Goal: Information Seeking & Learning: Understand process/instructions

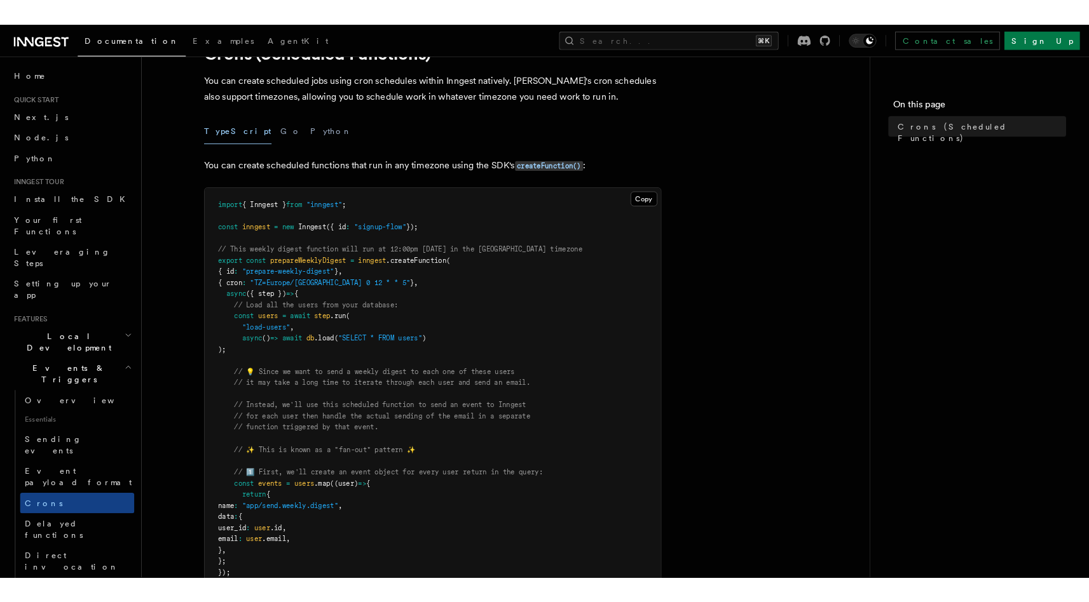
scroll to position [102, 0]
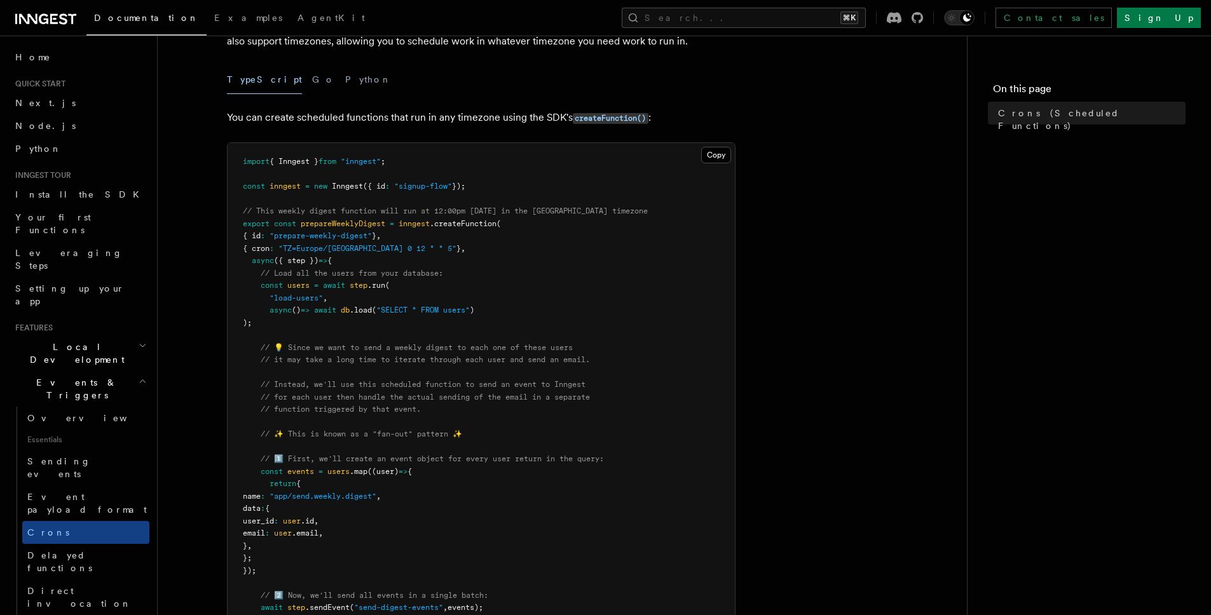
click at [387, 247] on span ""TZ=Europe/[GEOGRAPHIC_DATA] 0 12 * * 5"" at bounding box center [367, 248] width 178 height 9
click at [456, 252] on span "}" at bounding box center [458, 248] width 4 height 9
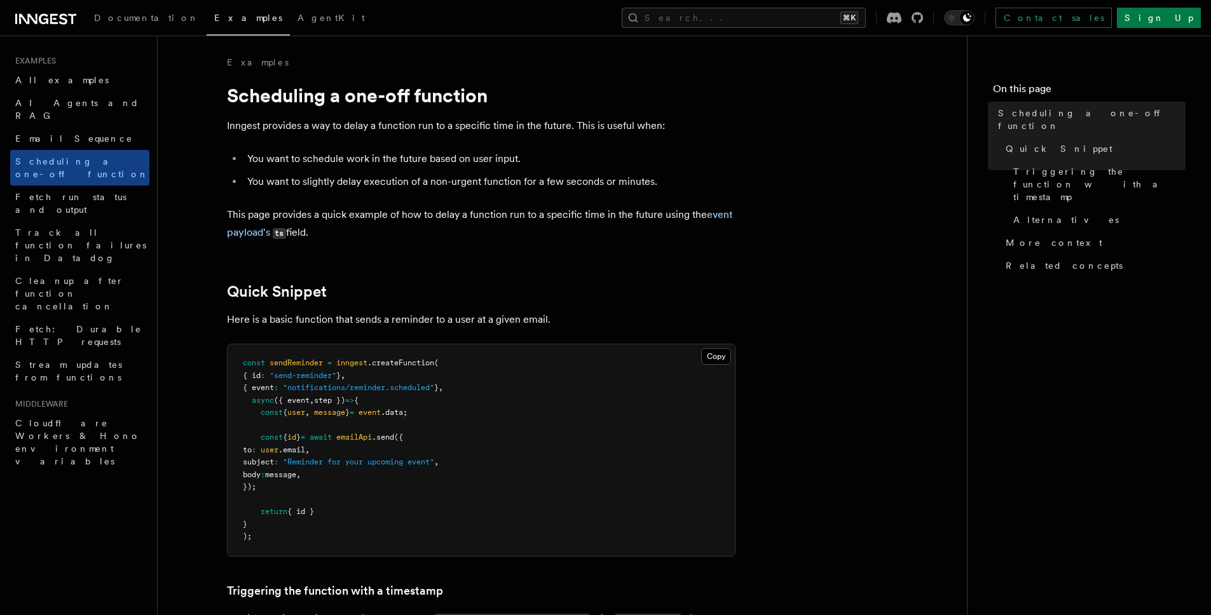
scroll to position [3, 0]
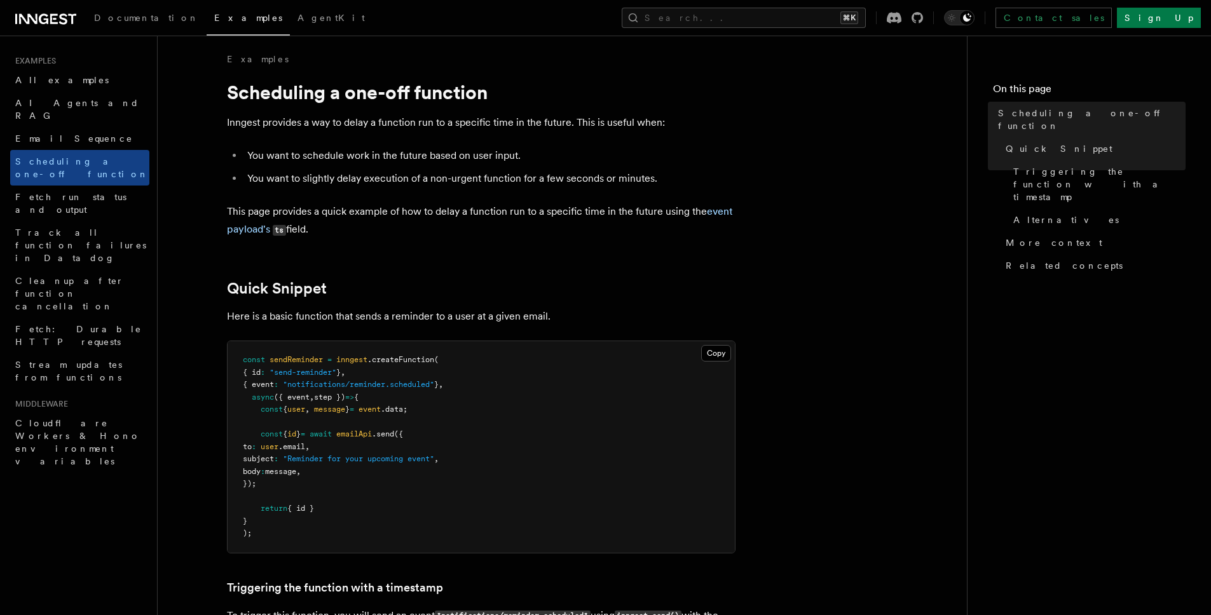
click at [424, 384] on span ""notifications/reminder.scheduled"" at bounding box center [358, 384] width 151 height 9
click at [372, 151] on li "You want to schedule work in the future based on user input." at bounding box center [489, 156] width 492 height 18
drag, startPoint x: 372, startPoint y: 151, endPoint x: 423, endPoint y: 165, distance: 52.9
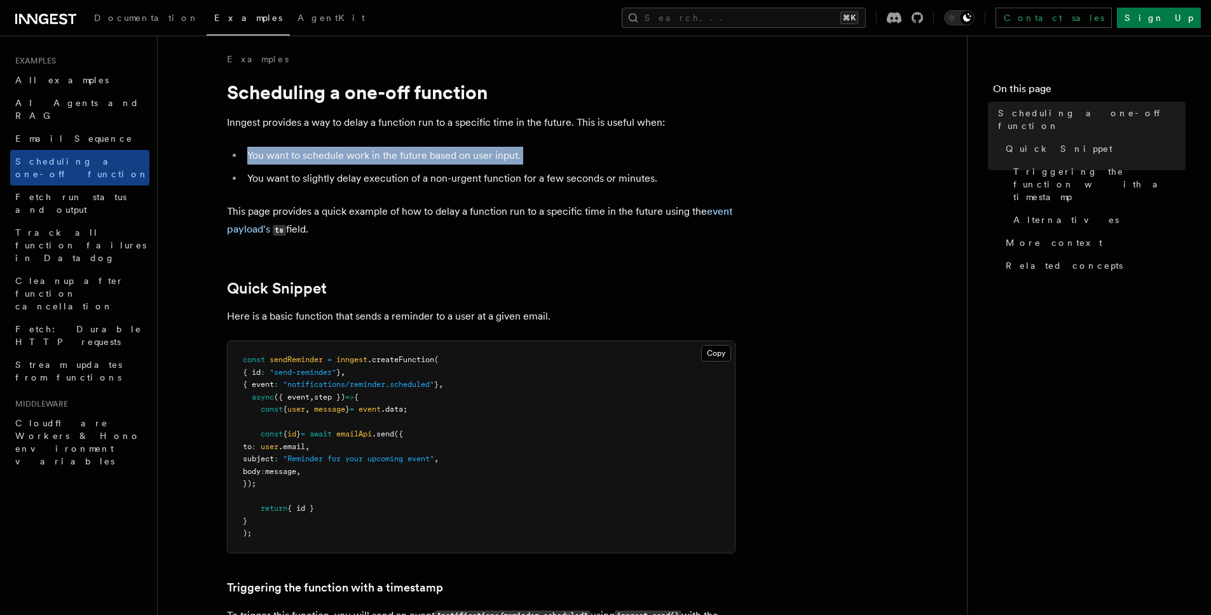
click at [423, 167] on ul "You want to schedule work in the future based on user input. You want to slight…" at bounding box center [481, 167] width 508 height 41
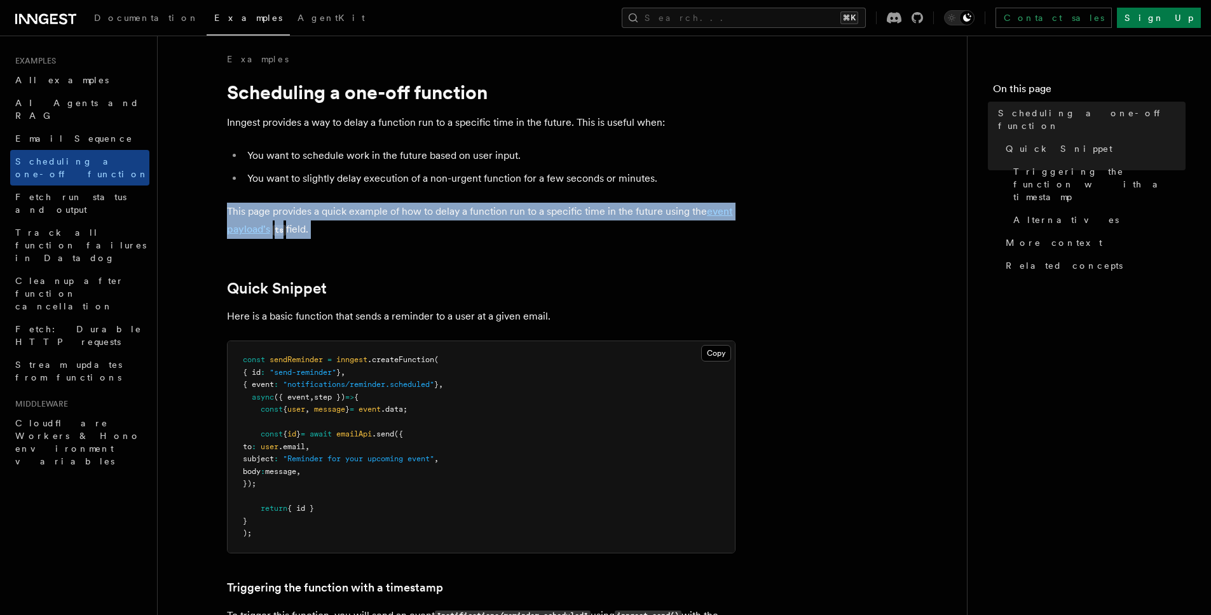
click at [261, 356] on span "const" at bounding box center [254, 359] width 22 height 9
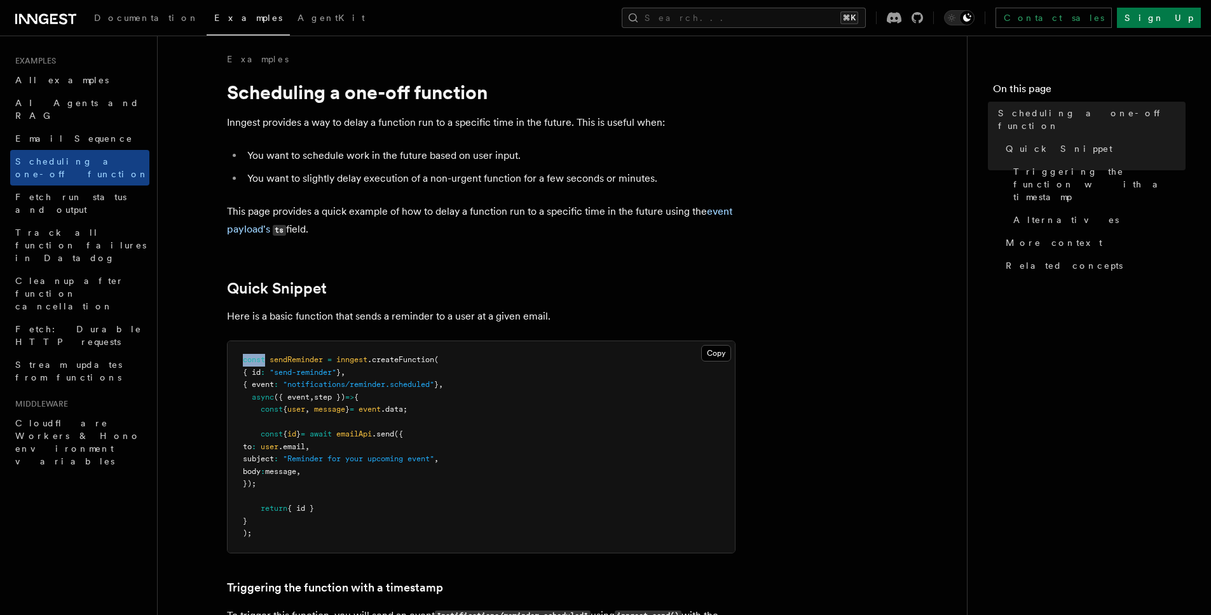
click at [261, 356] on span "const" at bounding box center [254, 359] width 22 height 9
click at [282, 357] on span "sendReminder" at bounding box center [295, 359] width 53 height 9
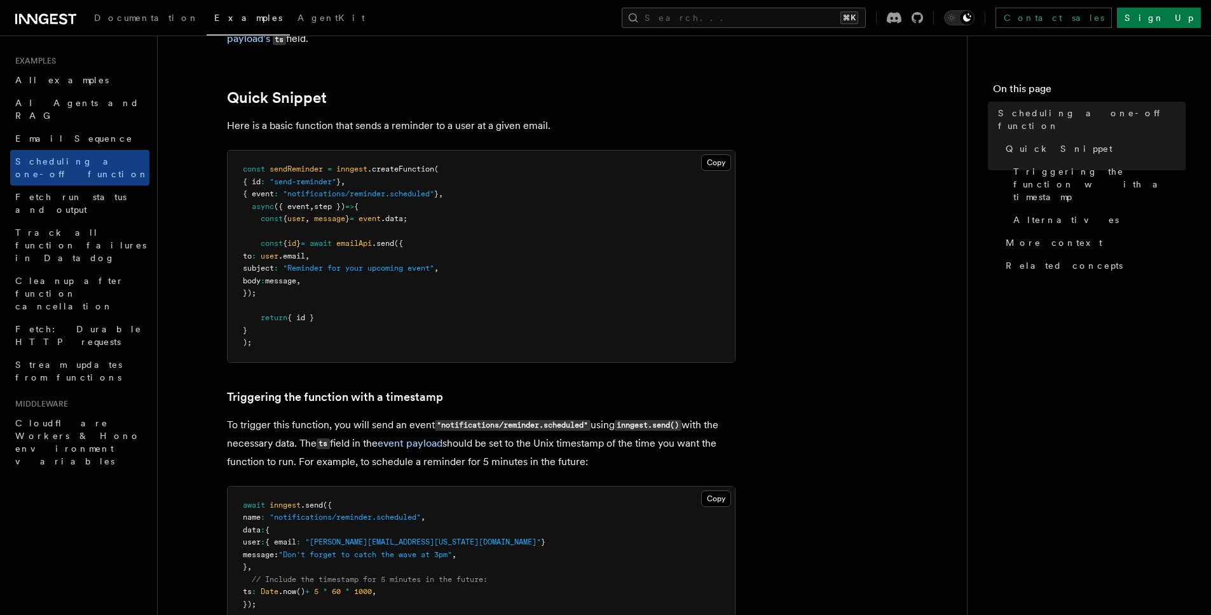
scroll to position [193, 0]
click at [355, 434] on p "To trigger this function, you will send an event "notifications/reminder.schedu…" at bounding box center [481, 444] width 508 height 55
click at [477, 454] on p "To trigger this function, you will send an event "notifications/reminder.schedu…" at bounding box center [481, 444] width 508 height 55
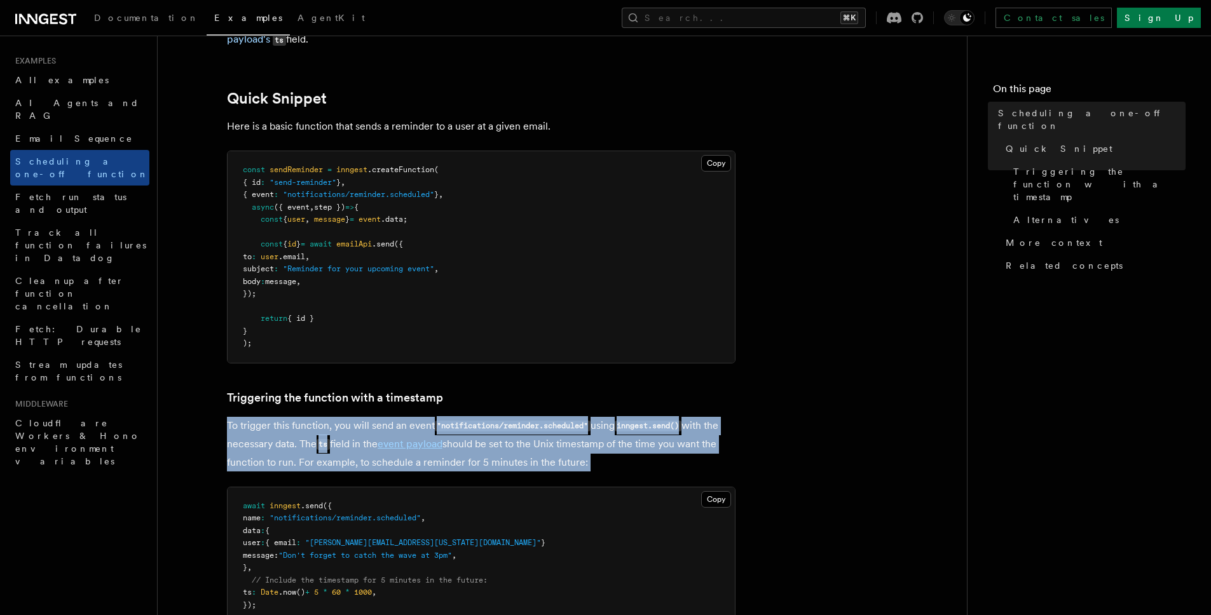
click at [477, 454] on p "To trigger this function, you will send an event "notifications/reminder.schedu…" at bounding box center [481, 444] width 508 height 55
click at [551, 454] on p "To trigger this function, you will send an event "notifications/reminder.schedu…" at bounding box center [481, 444] width 508 height 55
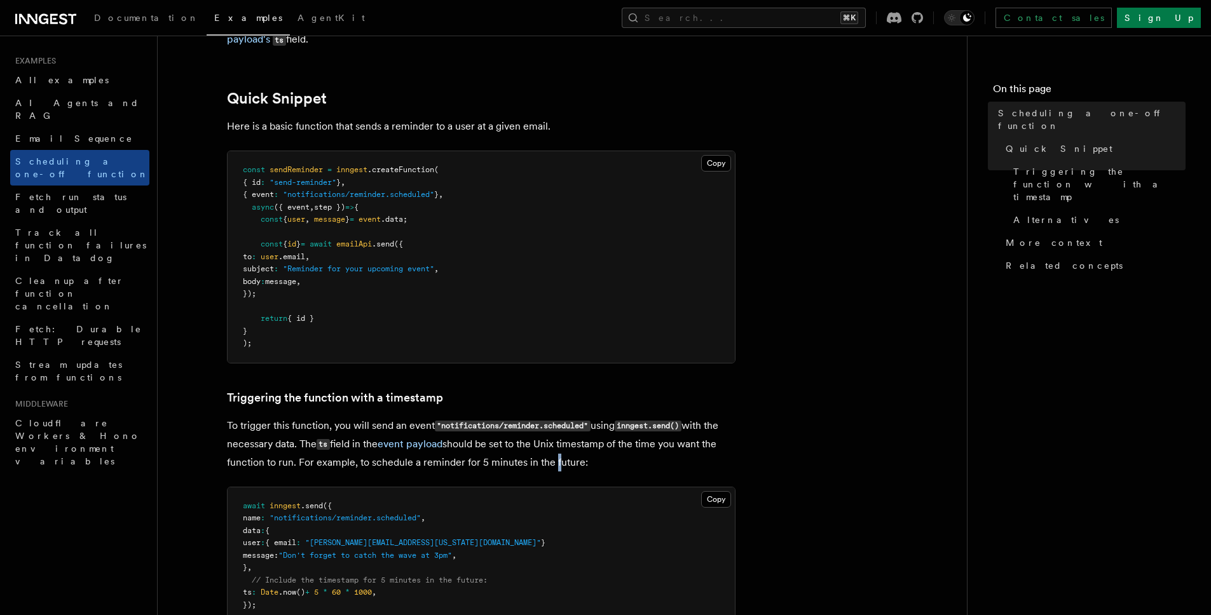
click at [551, 454] on p "To trigger this function, you will send an event "notifications/reminder.schedu…" at bounding box center [481, 444] width 508 height 55
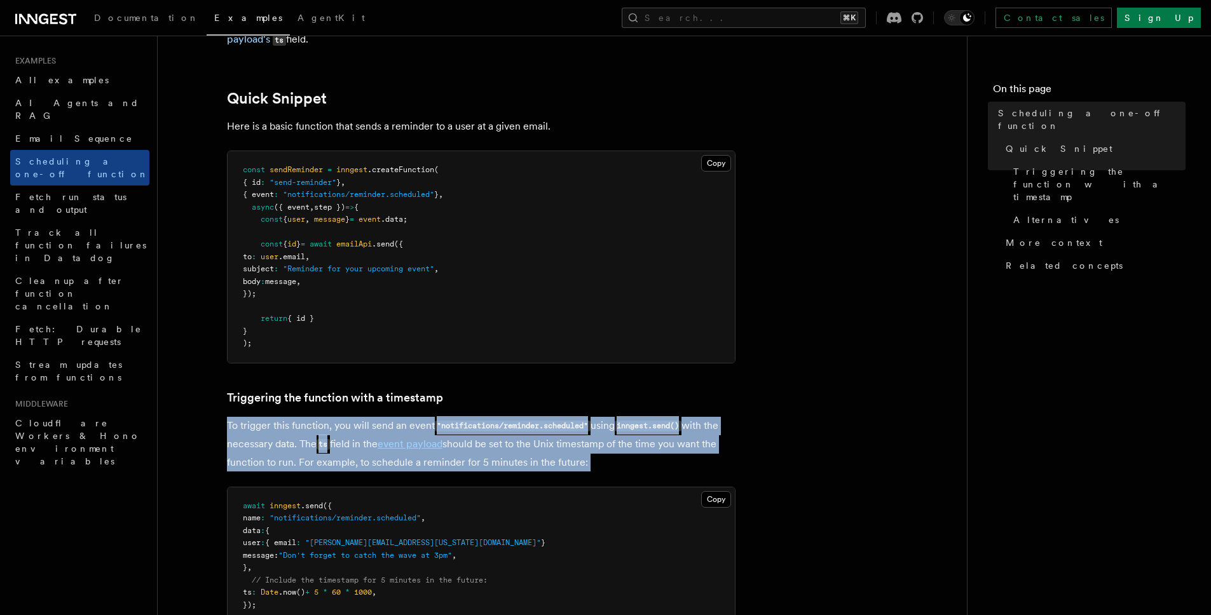
click at [551, 454] on p "To trigger this function, you will send an event "notifications/reminder.schedu…" at bounding box center [481, 444] width 508 height 55
